Goal: Information Seeking & Learning: Learn about a topic

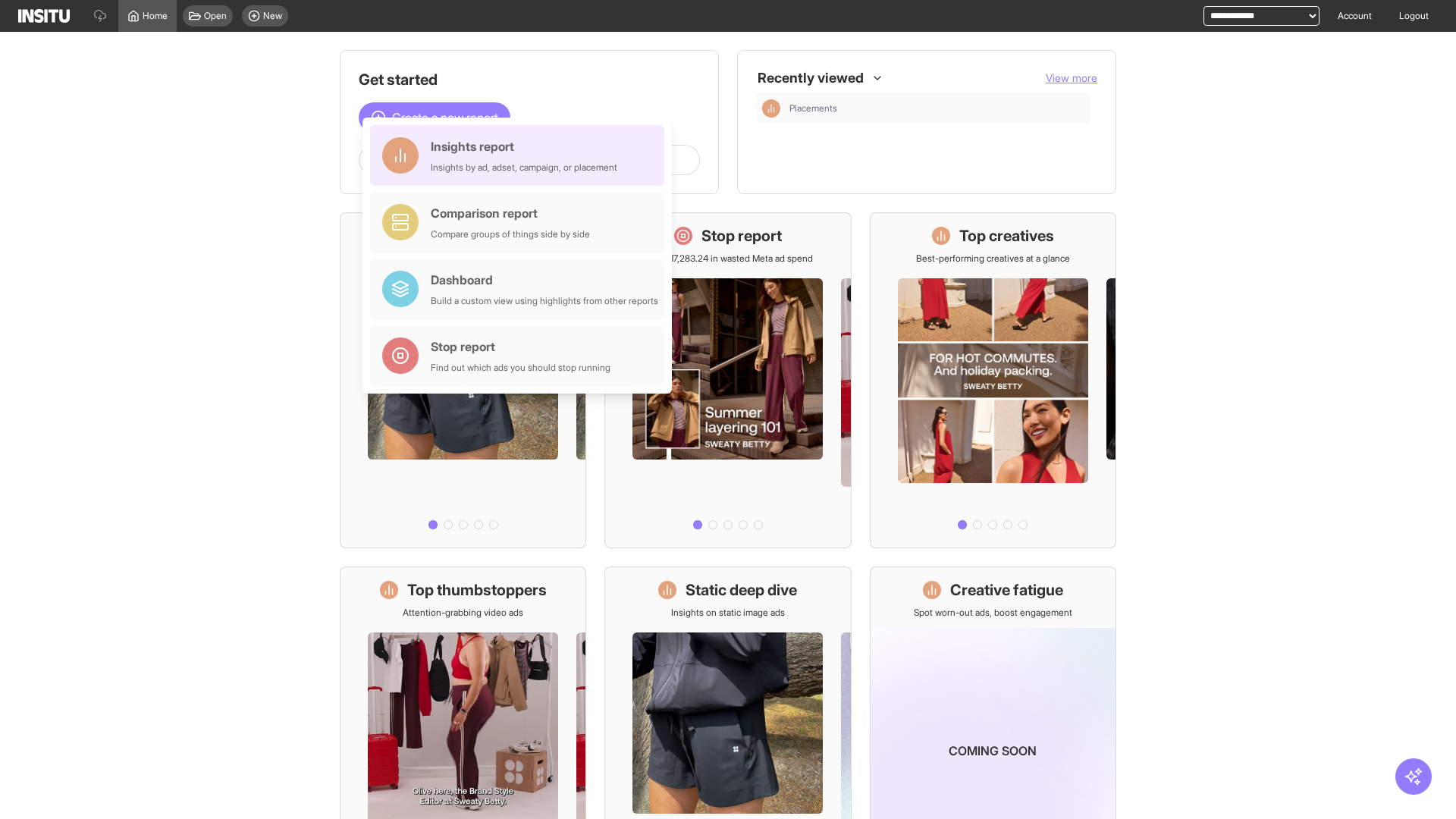
click at [521, 156] on div "Insights report Insights by ad, adset, campaign, or placement" at bounding box center [524, 156] width 187 height 37
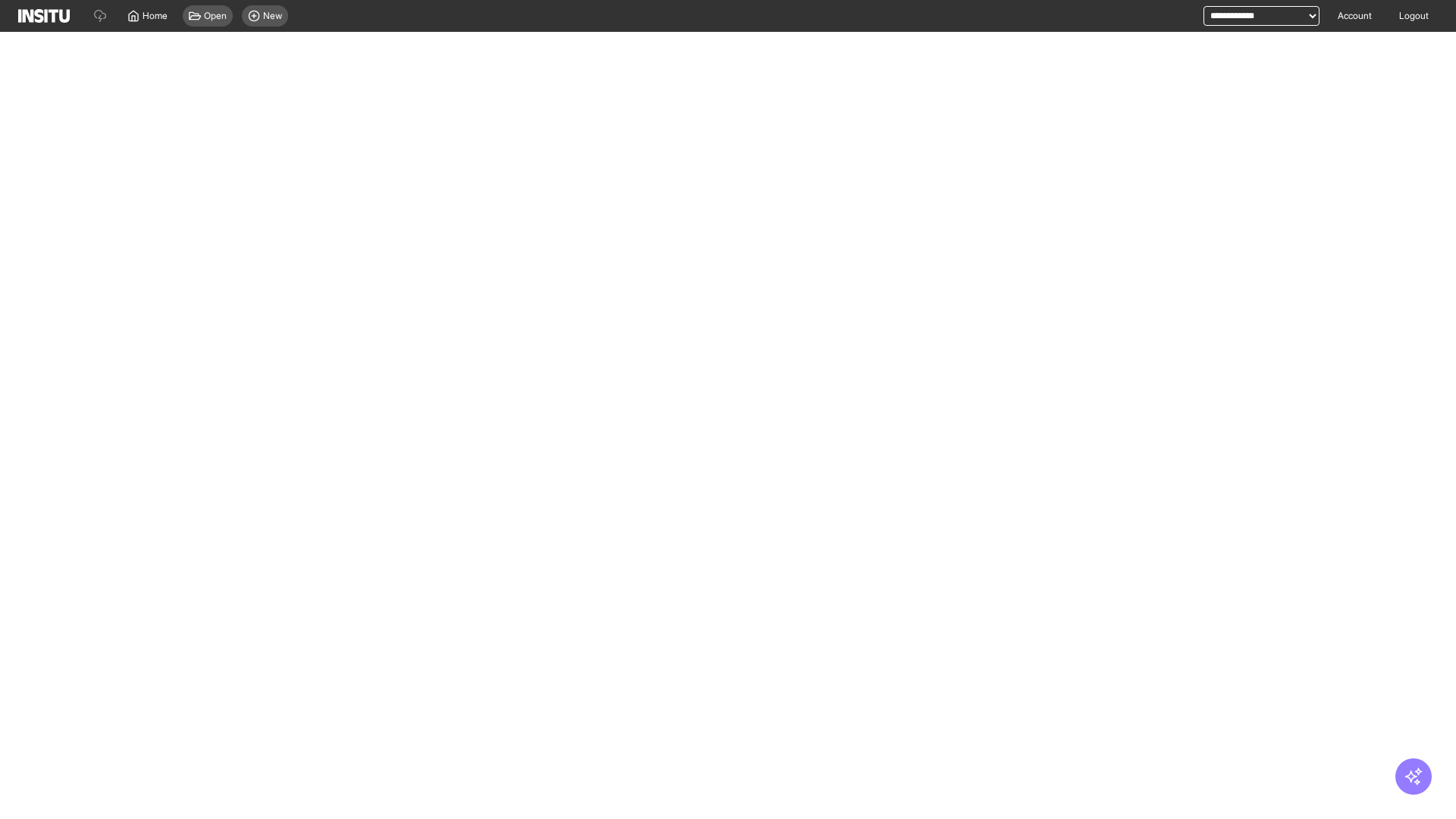
select select "**"
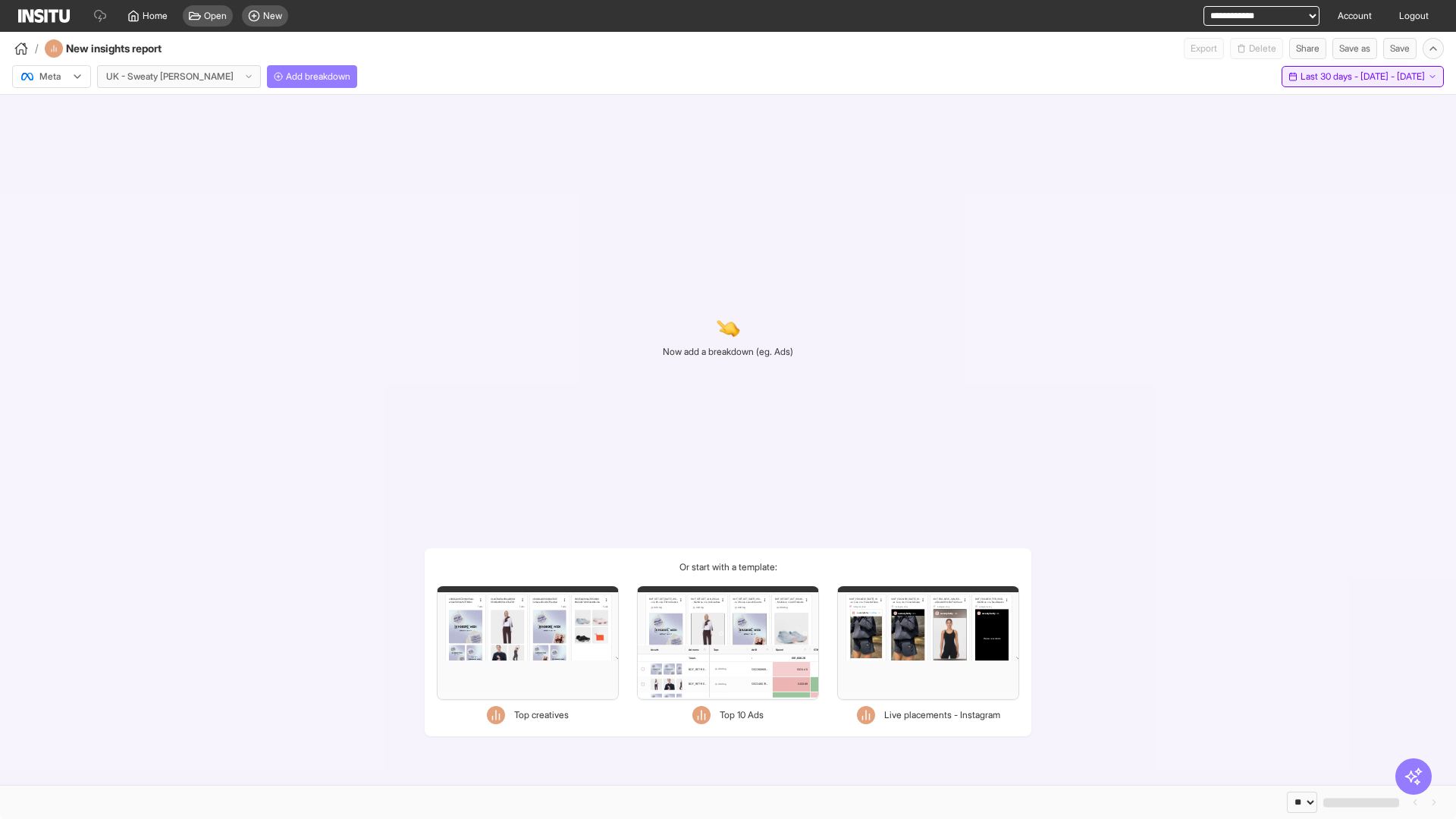
click at [1329, 77] on span "Last 30 days - [DATE] - [DATE]" at bounding box center [1363, 76] width 124 height 12
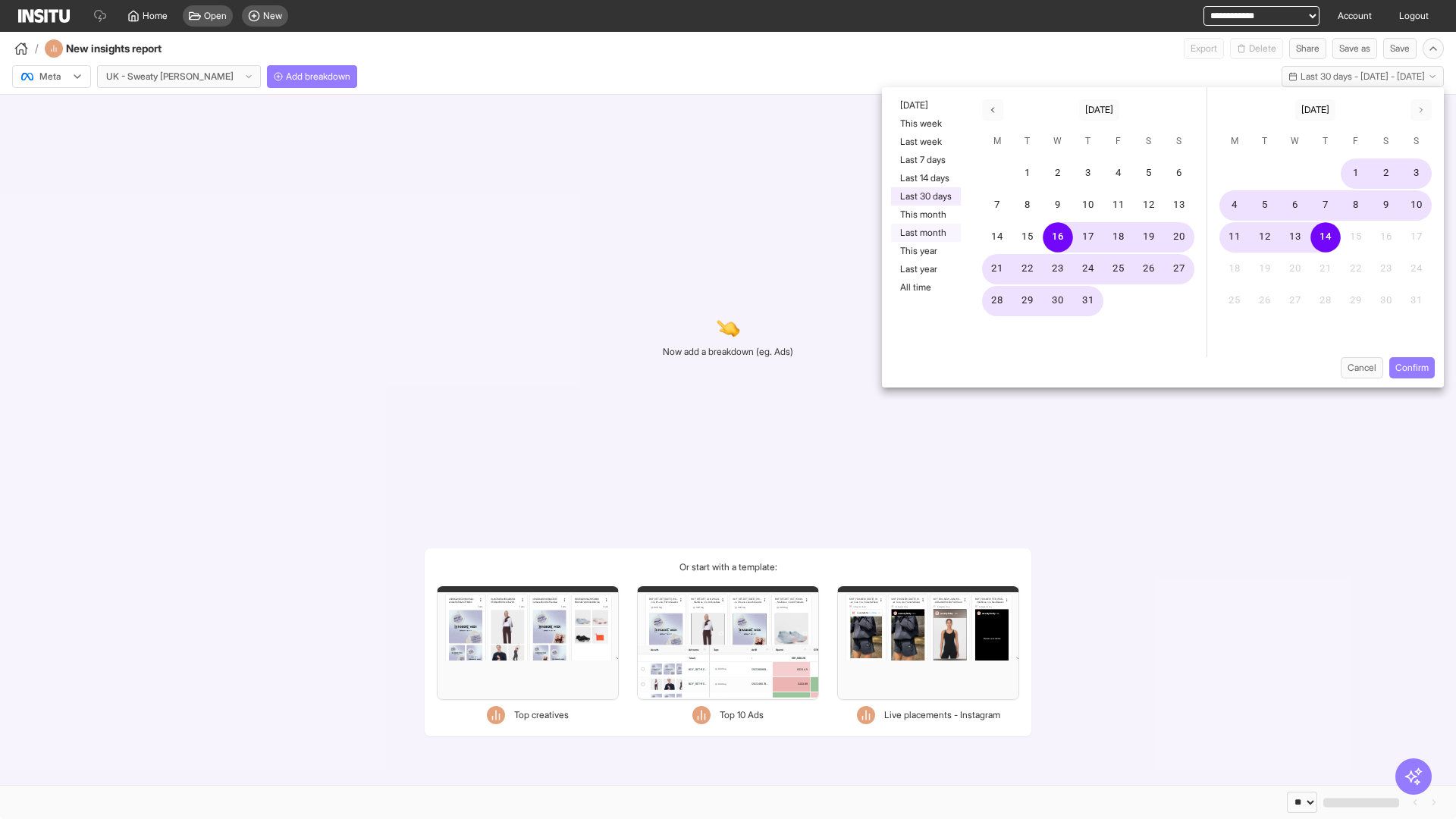
click at [925, 233] on button "Last month" at bounding box center [925, 232] width 69 height 18
